Goal: Information Seeking & Learning: Check status

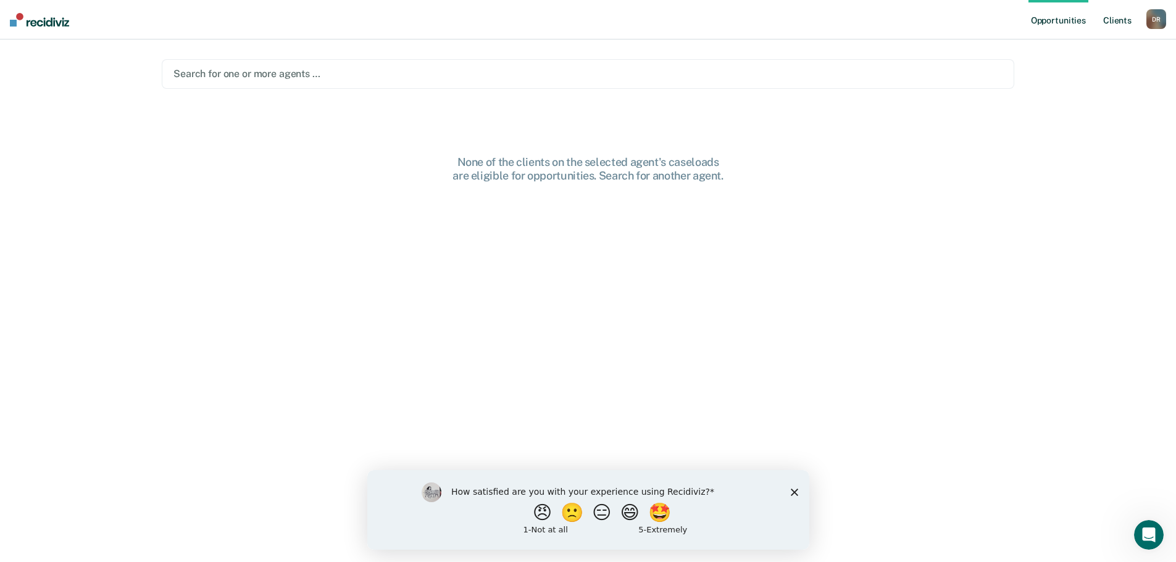
click at [1117, 20] on link "Client s" at bounding box center [1116, 19] width 33 height 39
click at [1074, 21] on link "Opportunities" at bounding box center [1067, 19] width 60 height 39
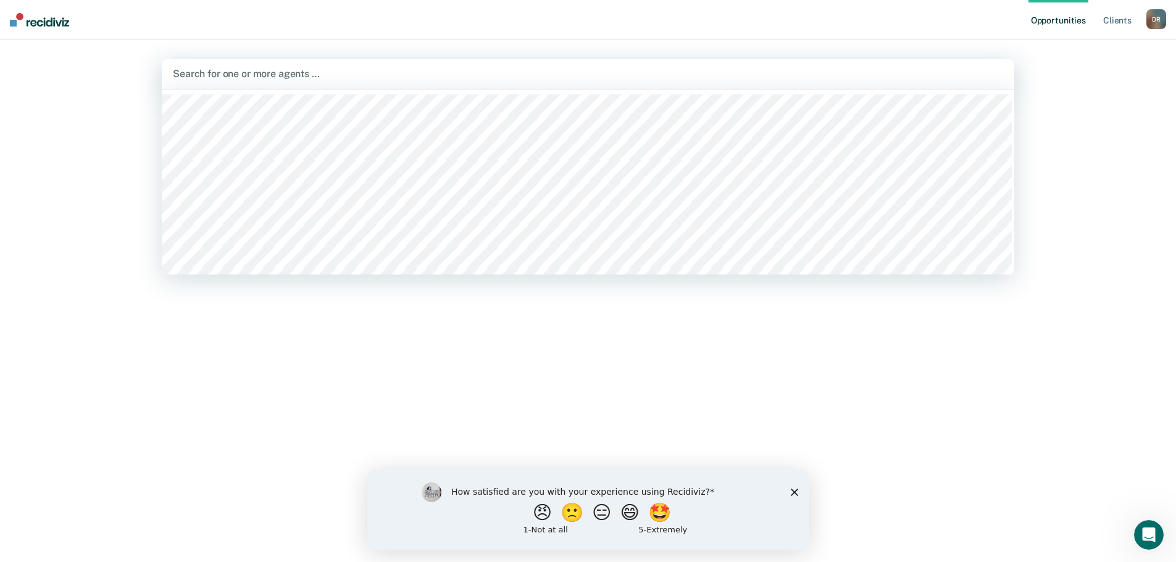
click at [186, 73] on div at bounding box center [588, 74] width 830 height 14
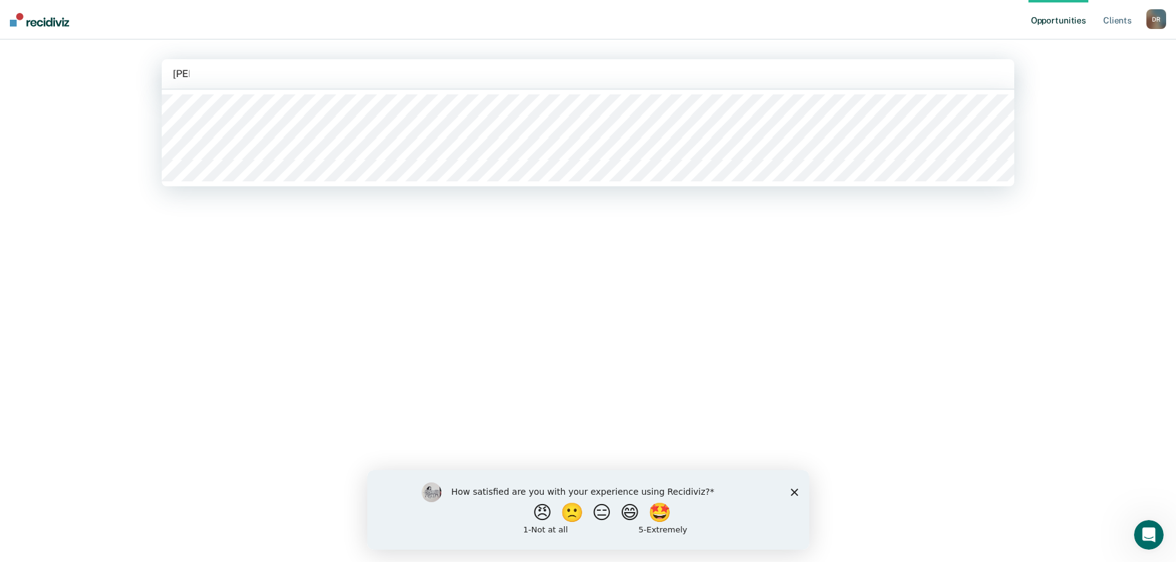
type input "[PERSON_NAME]"
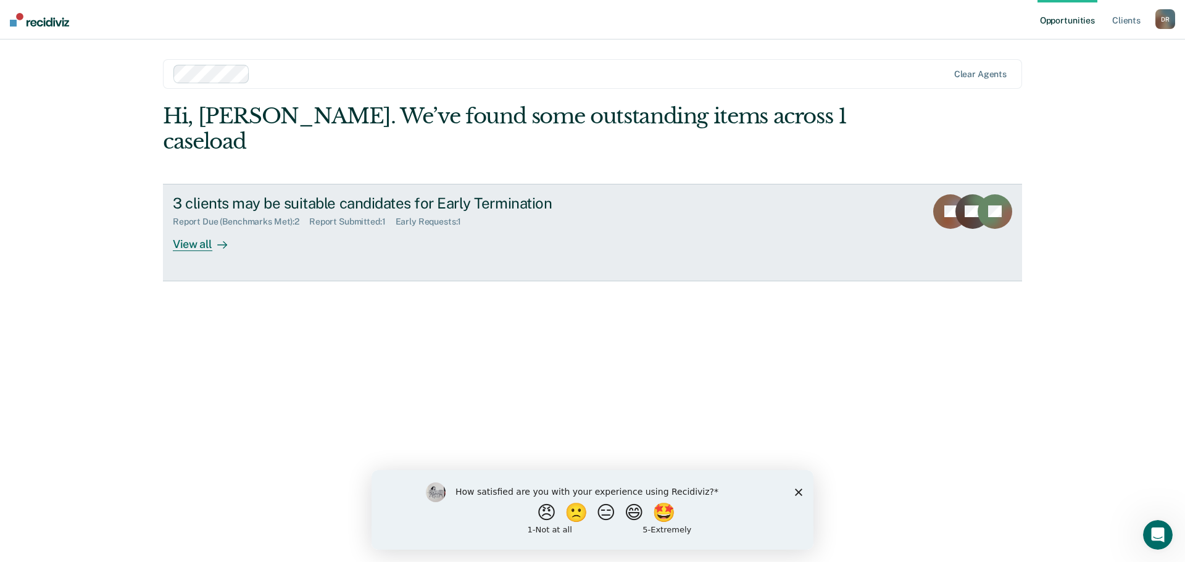
click at [189, 227] on div "View all" at bounding box center [207, 239] width 69 height 24
